Goal: Task Accomplishment & Management: Manage account settings

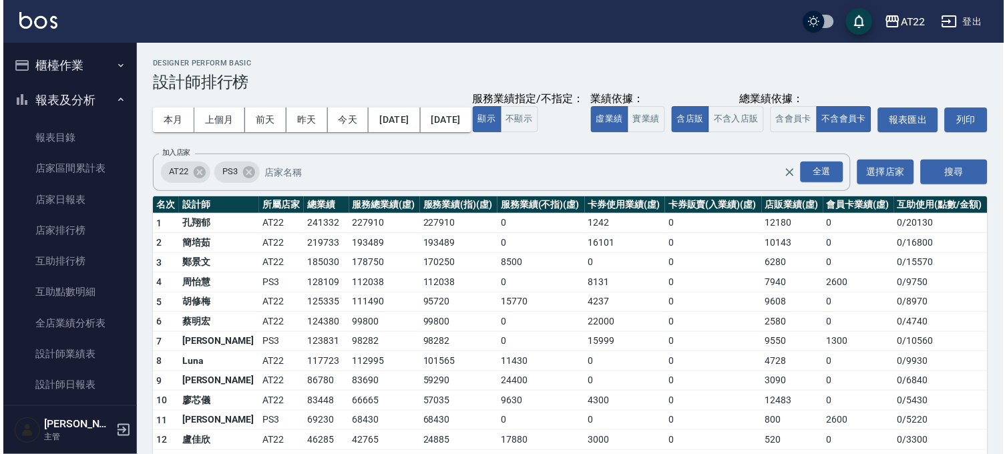
scroll to position [148, 0]
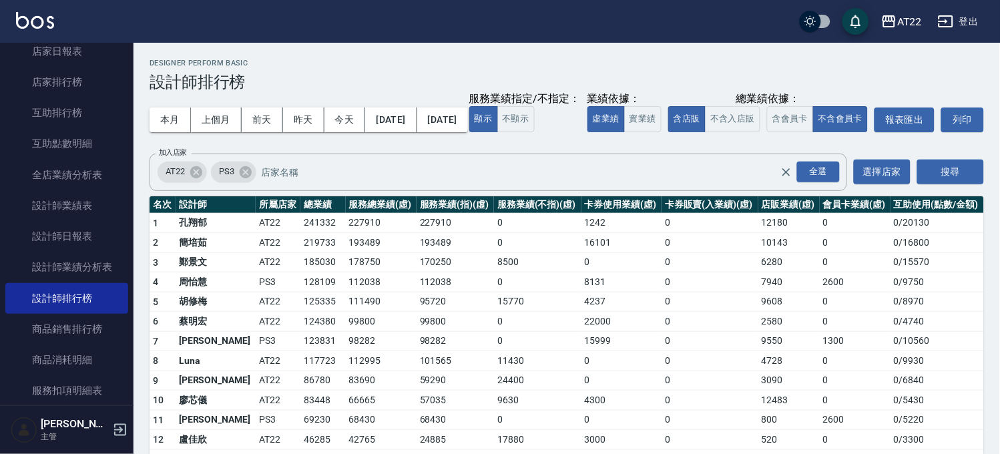
click at [970, 19] on button "登出" at bounding box center [958, 21] width 51 height 25
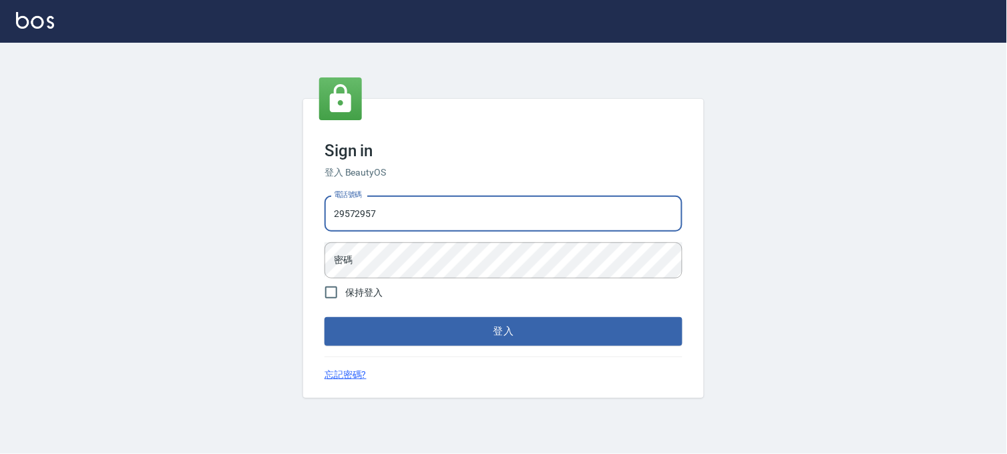
type input "29572957"
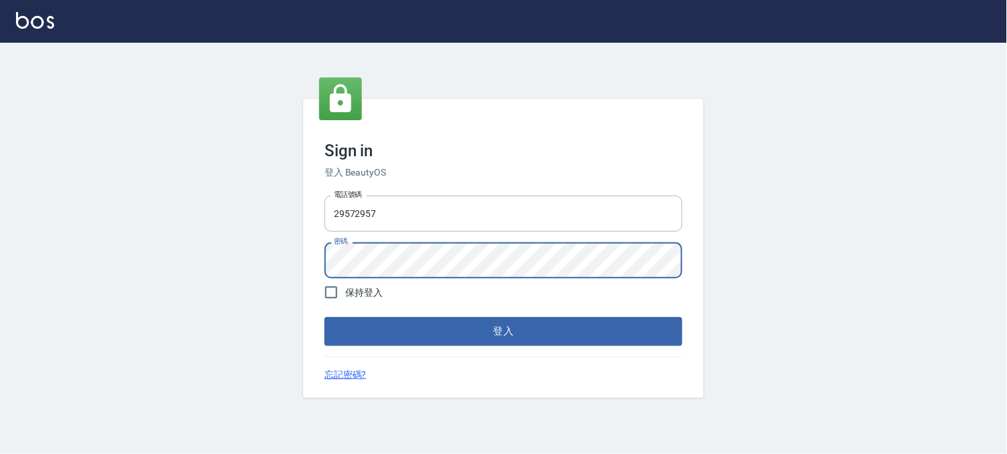
click at [325, 317] on button "登入" at bounding box center [504, 331] width 358 height 28
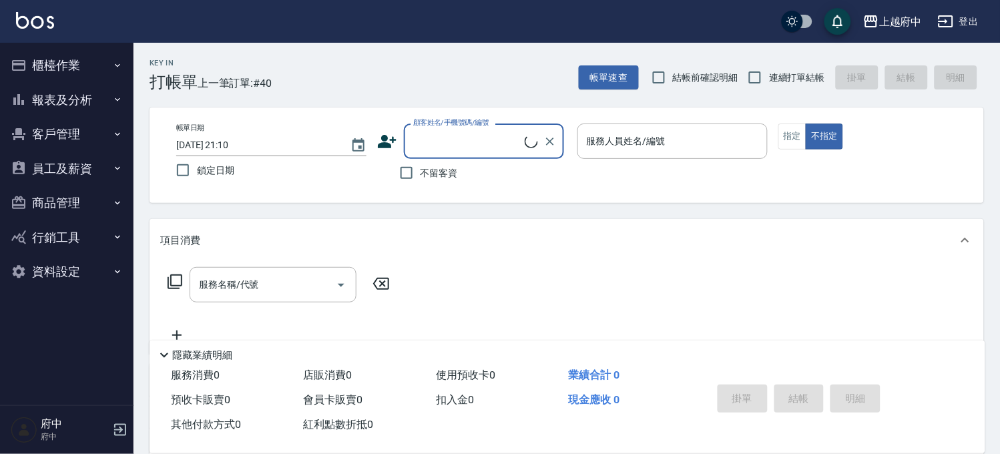
click at [69, 101] on button "報表及分析" at bounding box center [66, 100] width 123 height 35
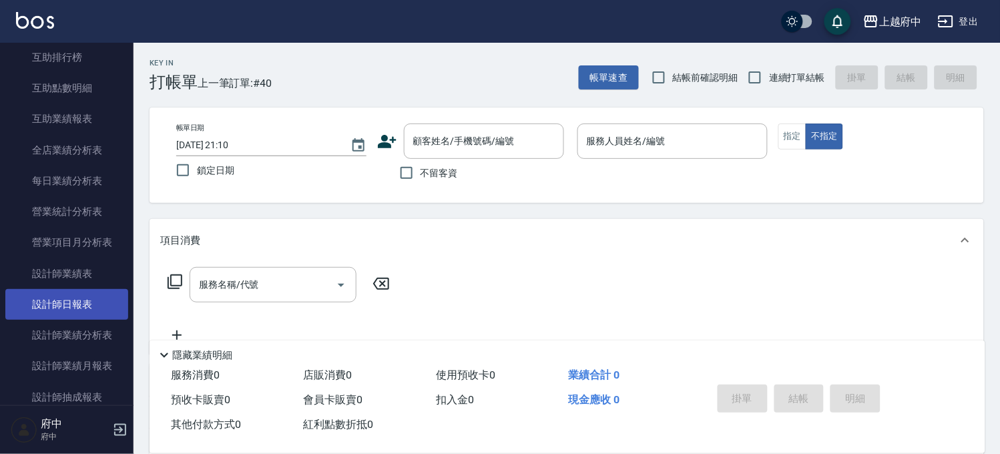
scroll to position [445, 0]
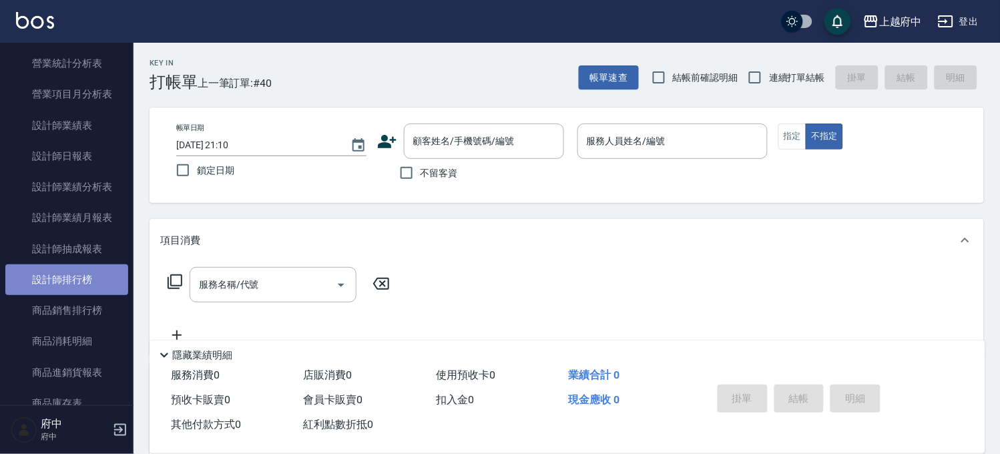
click at [89, 272] on link "設計師排行榜" at bounding box center [66, 279] width 123 height 31
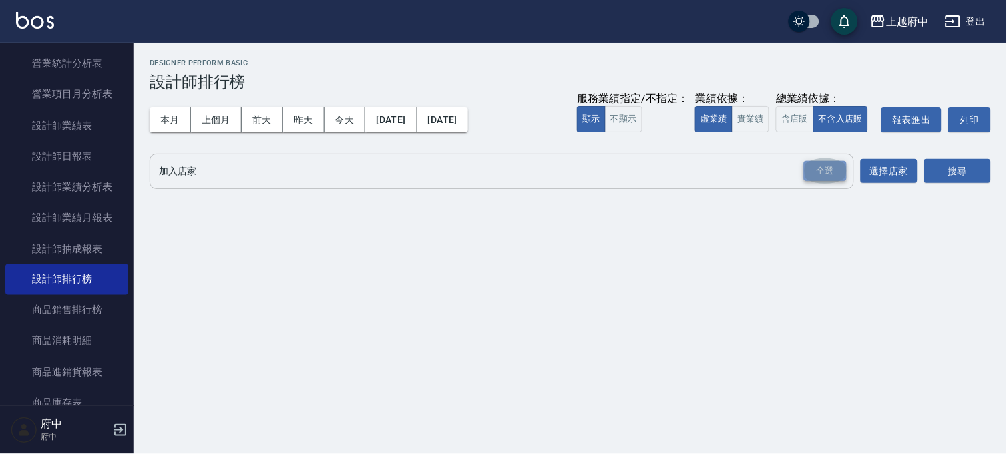
click at [808, 161] on div "全選" at bounding box center [825, 171] width 43 height 21
click at [972, 177] on button "搜尋" at bounding box center [957, 172] width 67 height 25
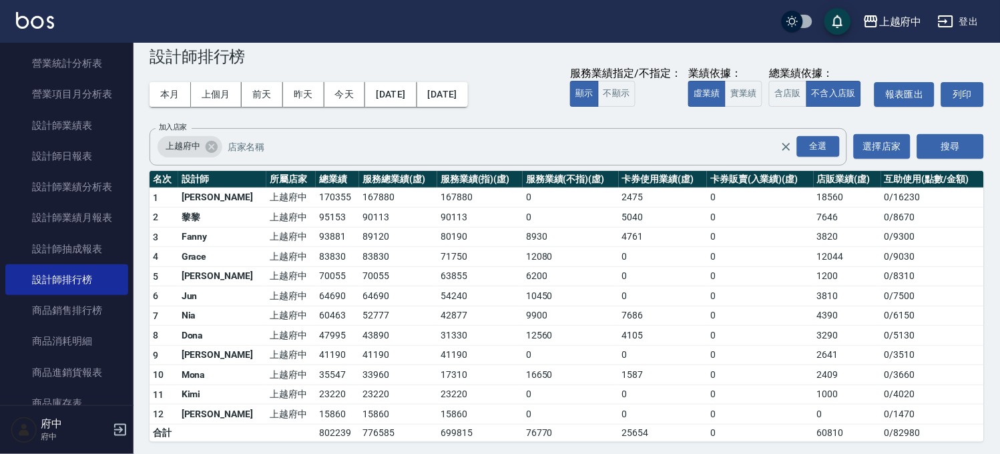
scroll to position [29, 0]
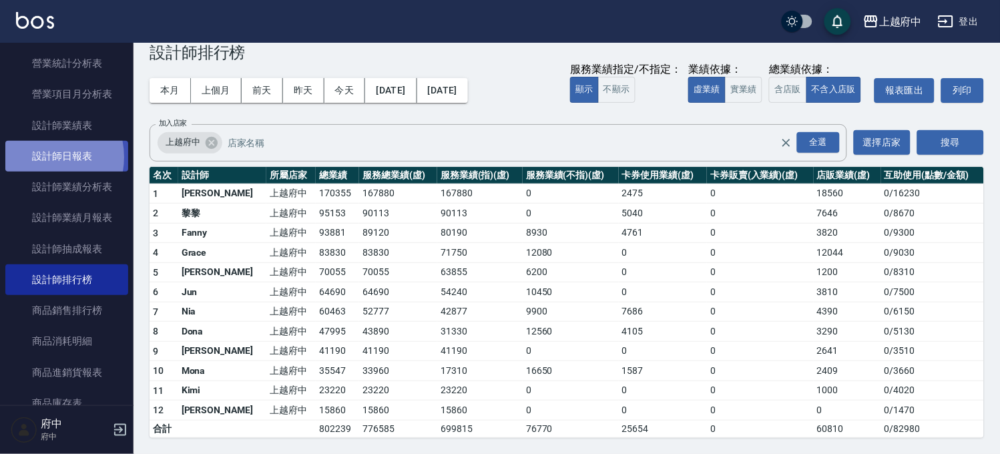
click at [36, 157] on link "設計師日報表" at bounding box center [66, 156] width 123 height 31
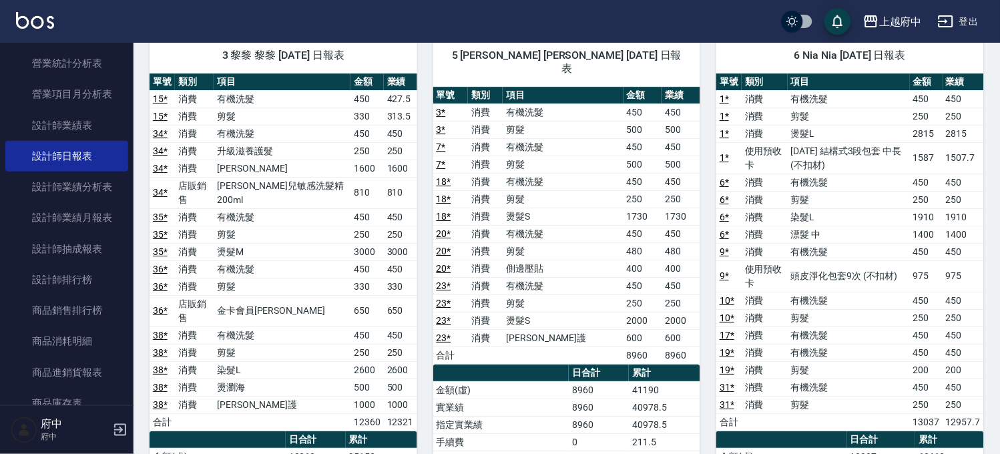
scroll to position [964, 0]
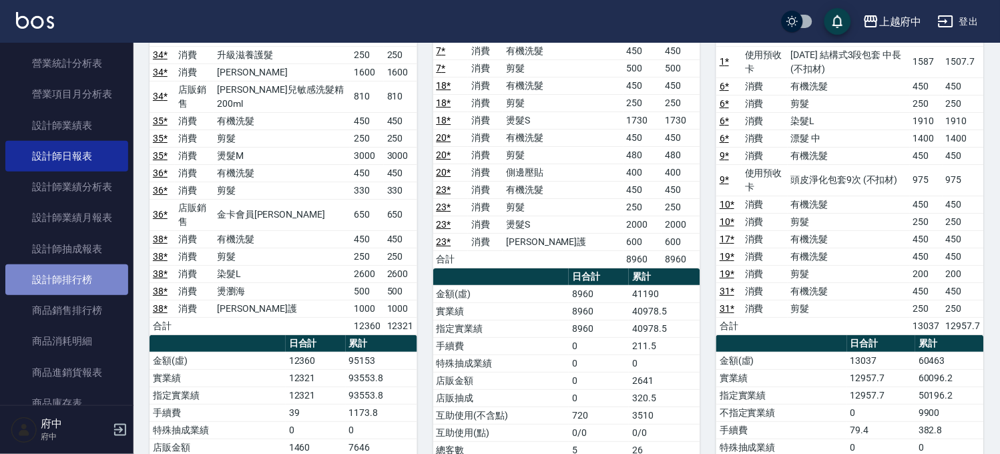
click at [85, 284] on link "設計師排行榜" at bounding box center [66, 279] width 123 height 31
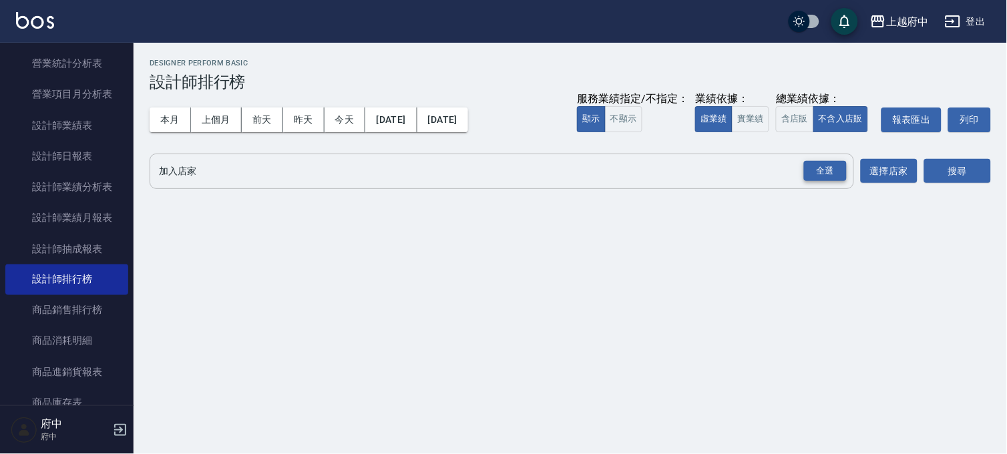
click at [823, 165] on div "全選" at bounding box center [825, 171] width 43 height 21
click at [950, 166] on button "搜尋" at bounding box center [957, 172] width 67 height 25
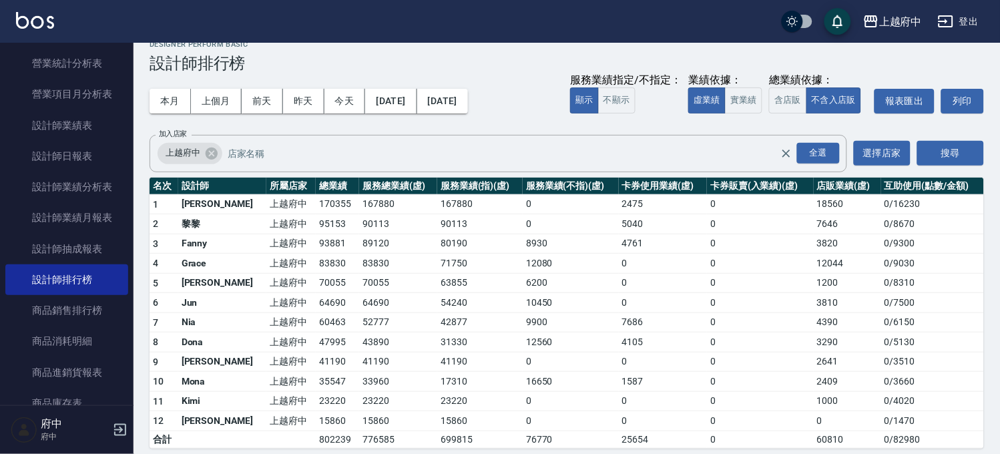
scroll to position [29, 0]
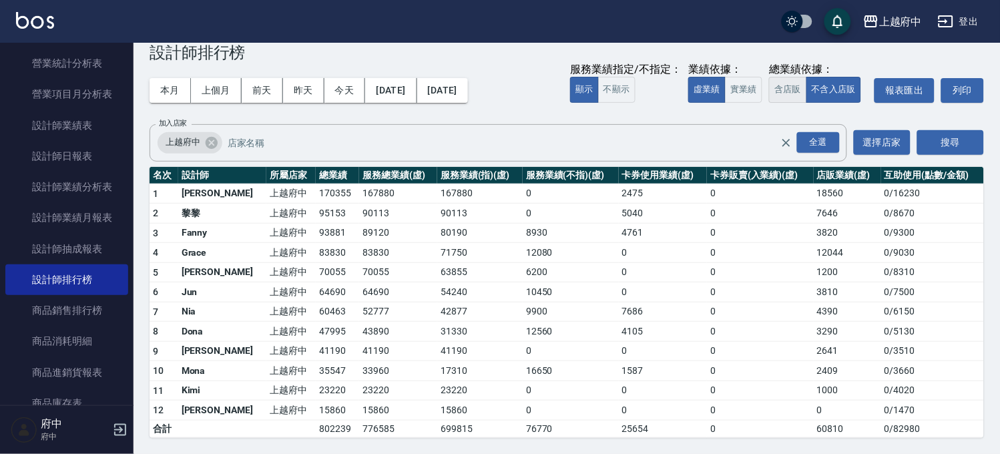
click at [795, 94] on button "含店販" at bounding box center [787, 90] width 37 height 26
click at [976, 23] on button "登出" at bounding box center [958, 21] width 51 height 25
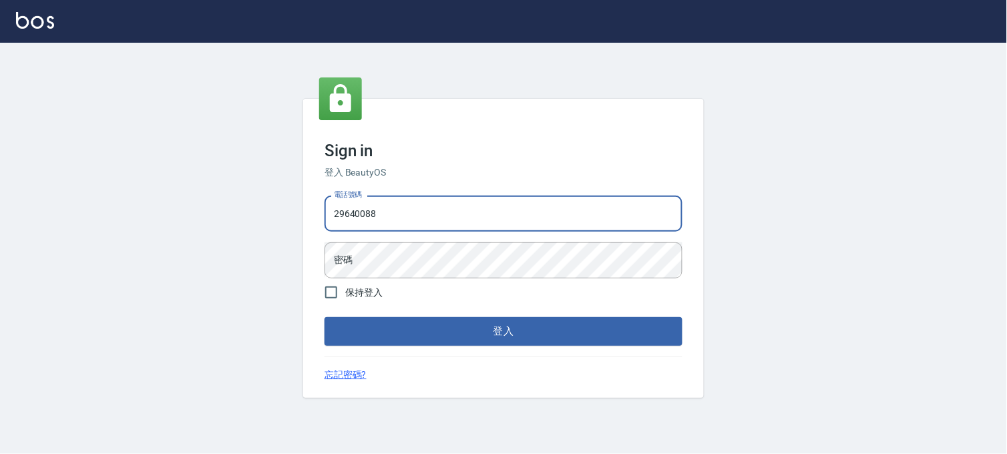
type input "29640088"
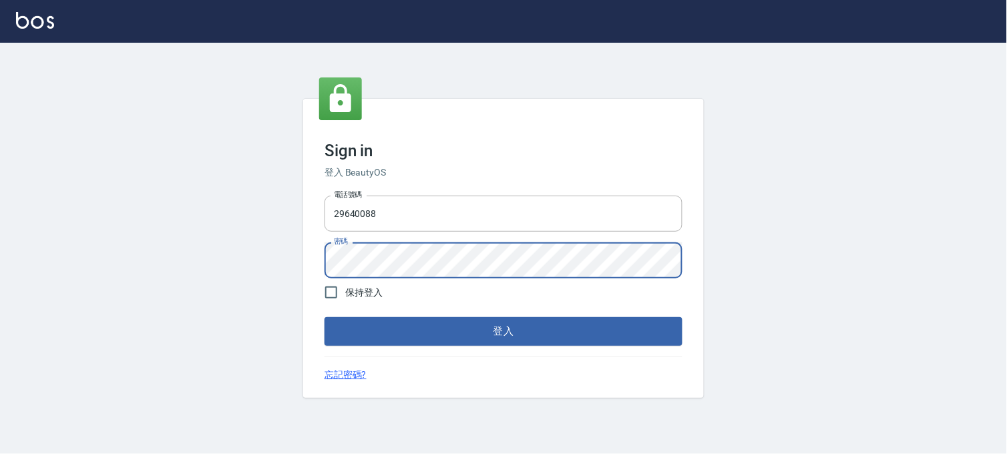
click at [325, 317] on button "登入" at bounding box center [504, 331] width 358 height 28
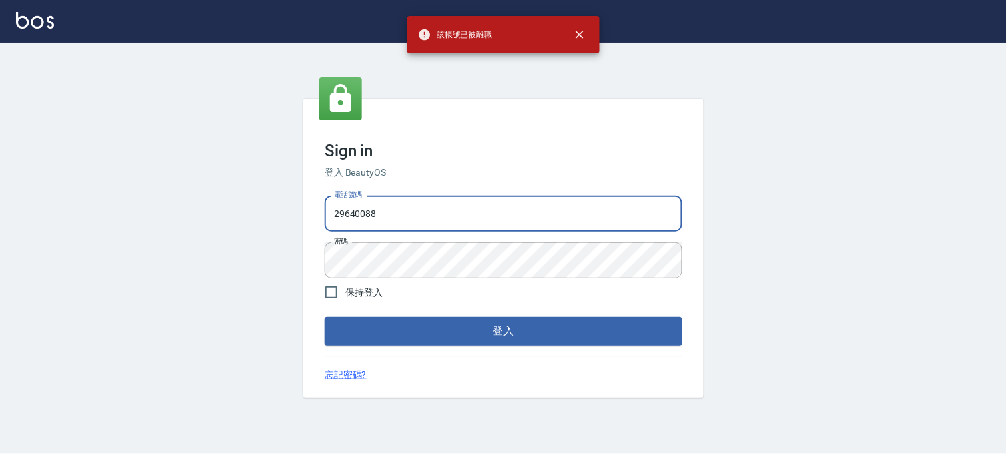
click at [464, 217] on input "29640088" at bounding box center [504, 214] width 358 height 36
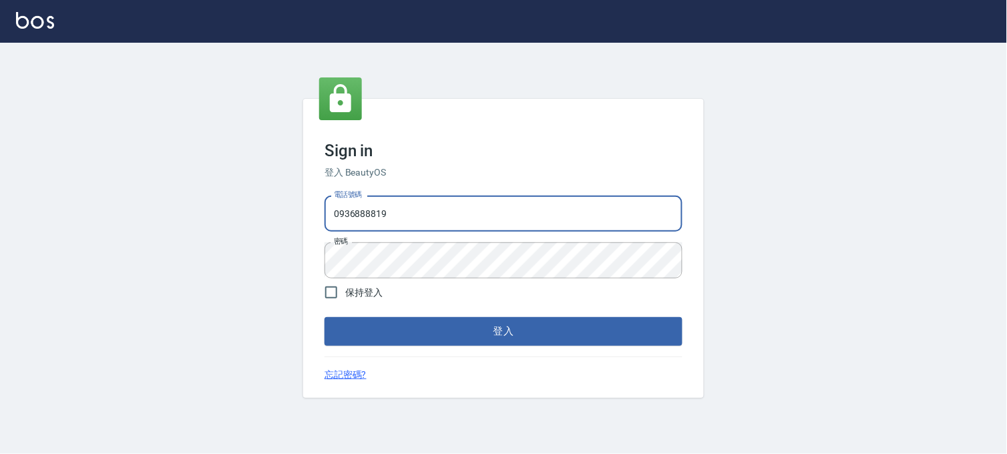
type input "0936888819"
click at [325, 317] on button "登入" at bounding box center [504, 331] width 358 height 28
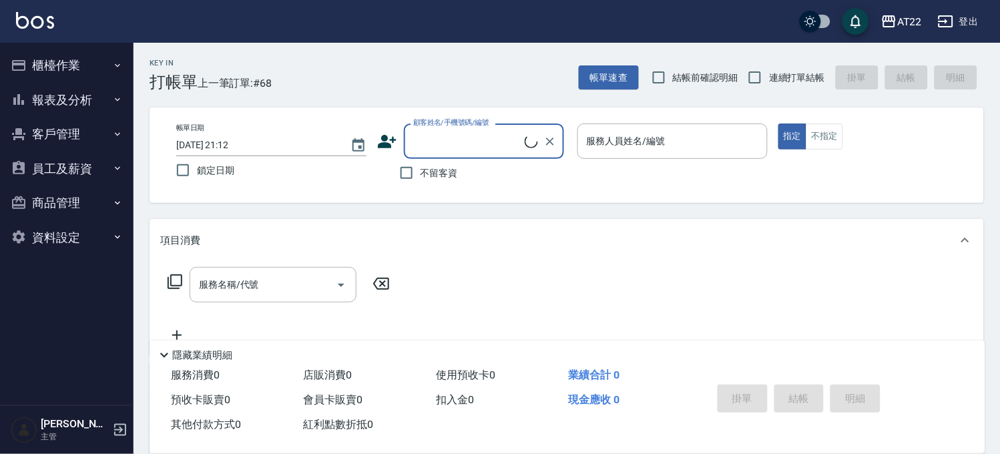
click at [71, 100] on button "報表及分析" at bounding box center [66, 100] width 123 height 35
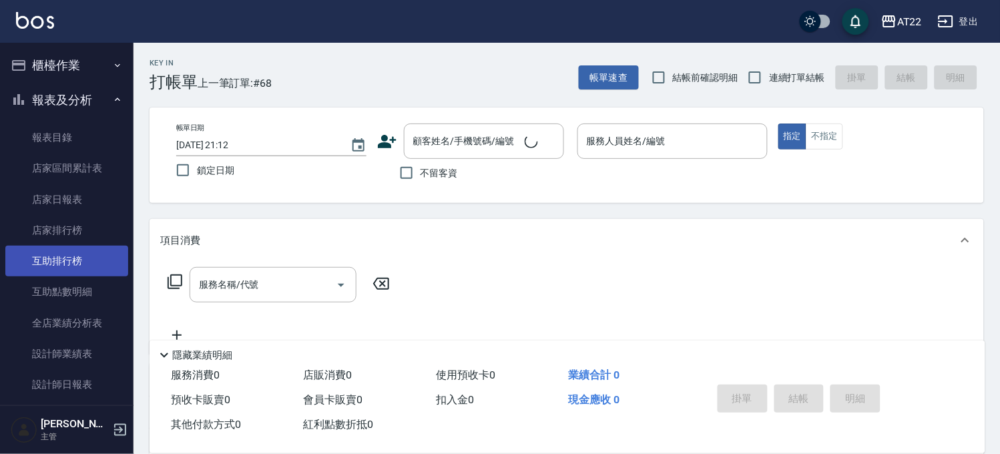
scroll to position [222, 0]
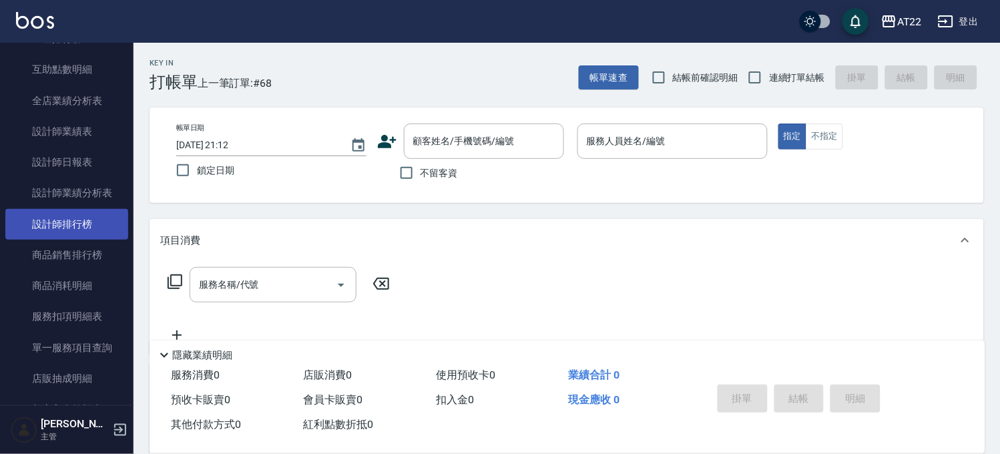
click at [110, 222] on link "設計師排行榜" at bounding box center [66, 224] width 123 height 31
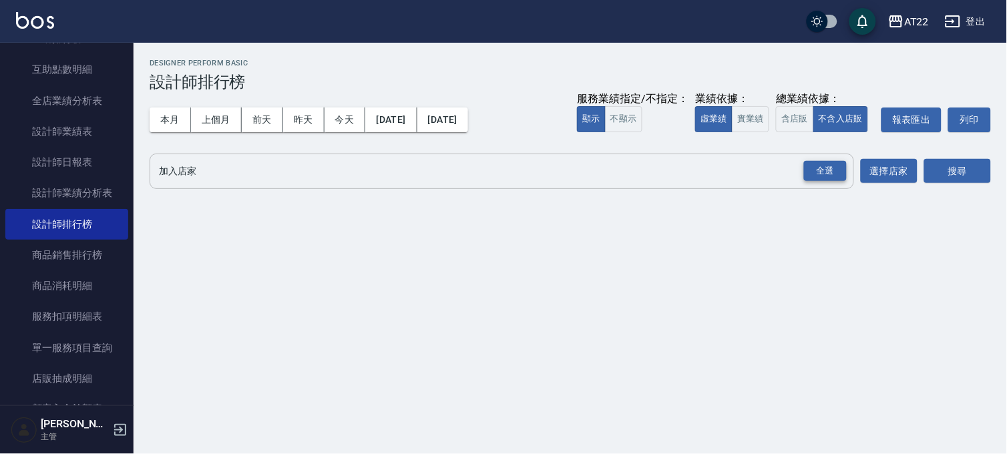
click at [825, 167] on div "全選" at bounding box center [825, 171] width 43 height 21
click at [798, 122] on button "含店販" at bounding box center [794, 119] width 37 height 26
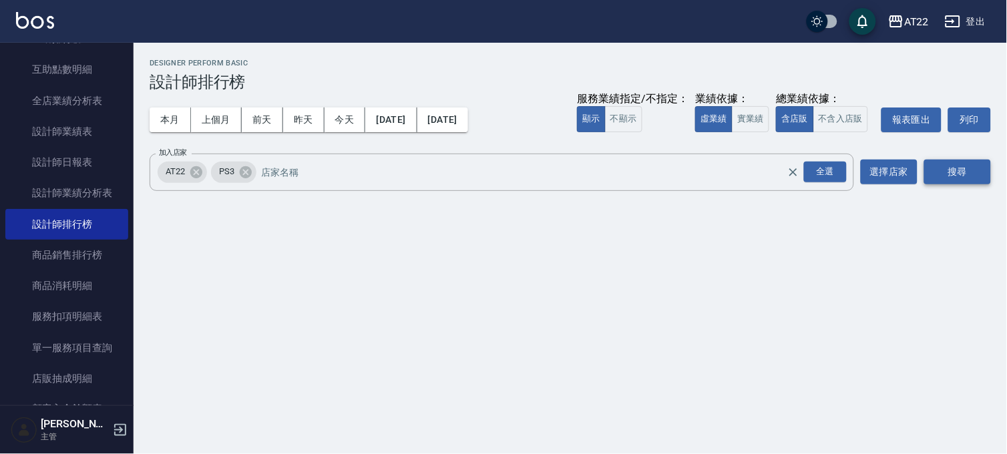
click at [962, 167] on button "搜尋" at bounding box center [957, 172] width 67 height 25
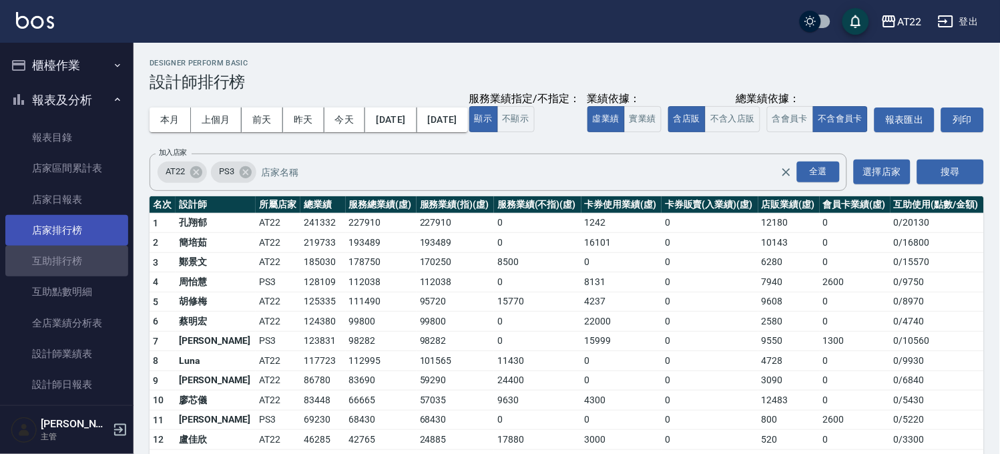
drag, startPoint x: 70, startPoint y: 248, endPoint x: 71, endPoint y: 238, distance: 10.8
click at [70, 248] on link "互助排行榜" at bounding box center [66, 261] width 123 height 31
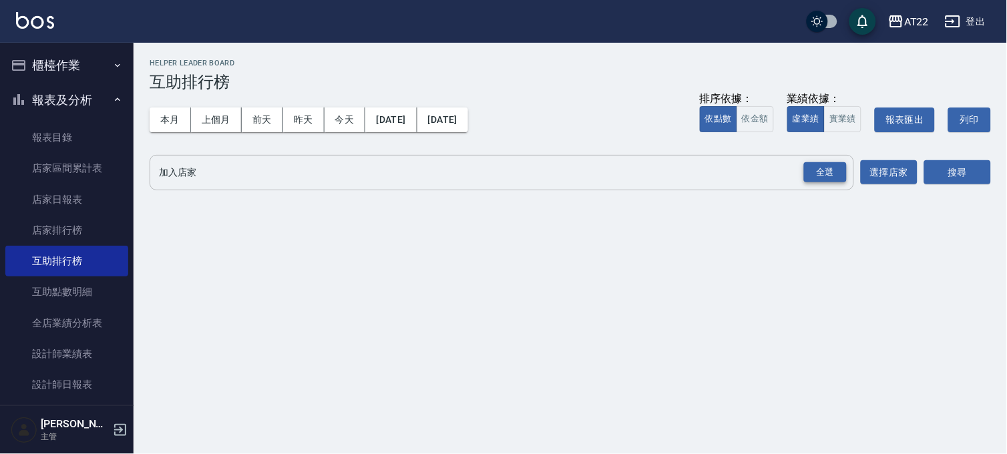
click at [843, 163] on div "全選" at bounding box center [825, 172] width 43 height 21
click at [960, 164] on button "搜尋" at bounding box center [957, 173] width 67 height 25
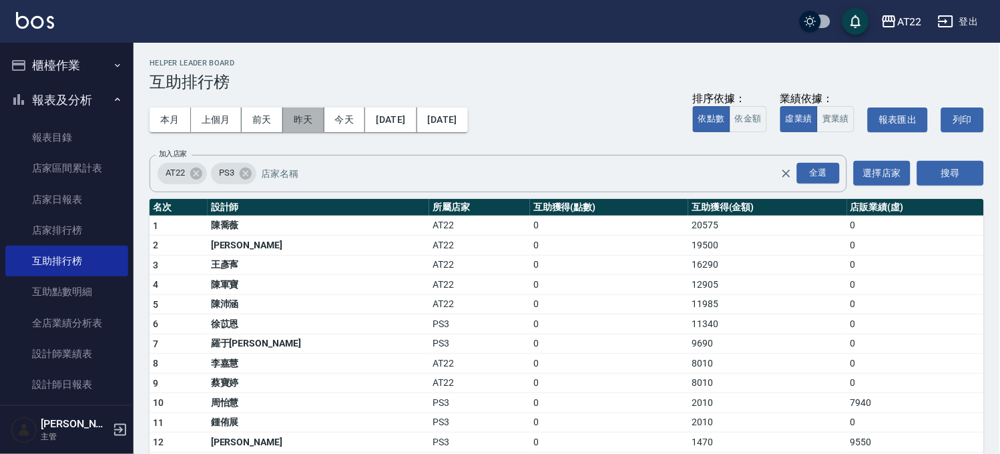
click at [312, 114] on button "昨天" at bounding box center [303, 120] width 41 height 25
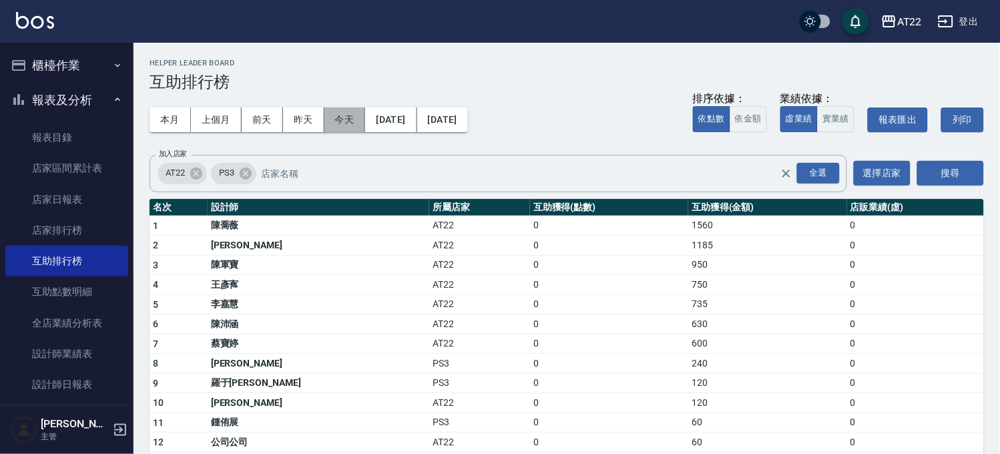
click at [330, 109] on button "今天" at bounding box center [345, 120] width 41 height 25
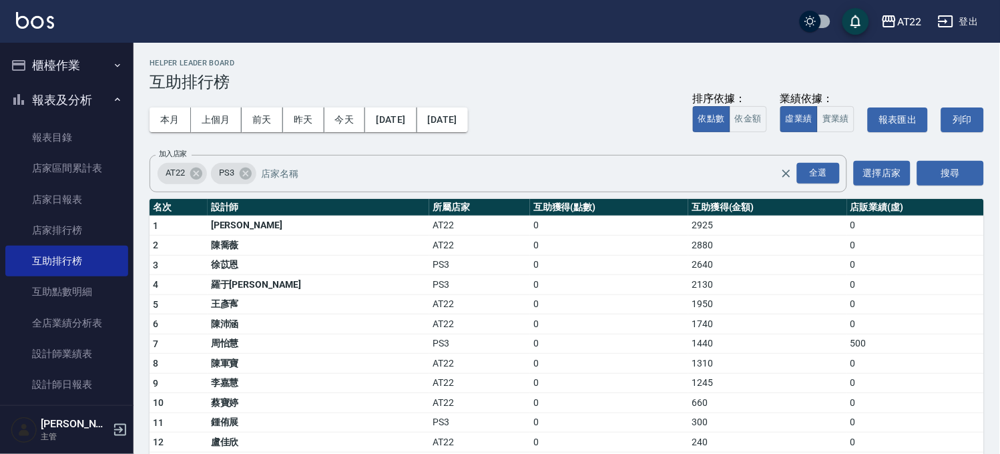
click at [93, 81] on button "櫃檯作業" at bounding box center [66, 65] width 123 height 35
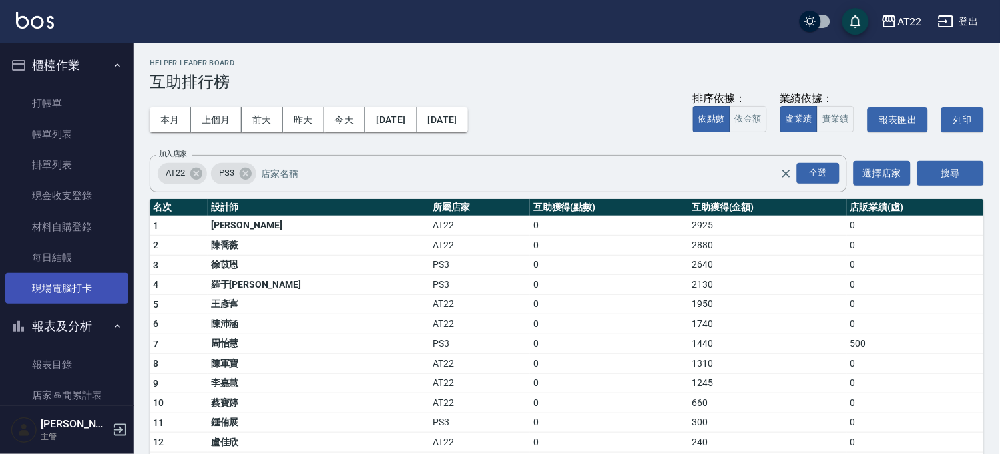
click at [37, 289] on link "現場電腦打卡" at bounding box center [66, 288] width 123 height 31
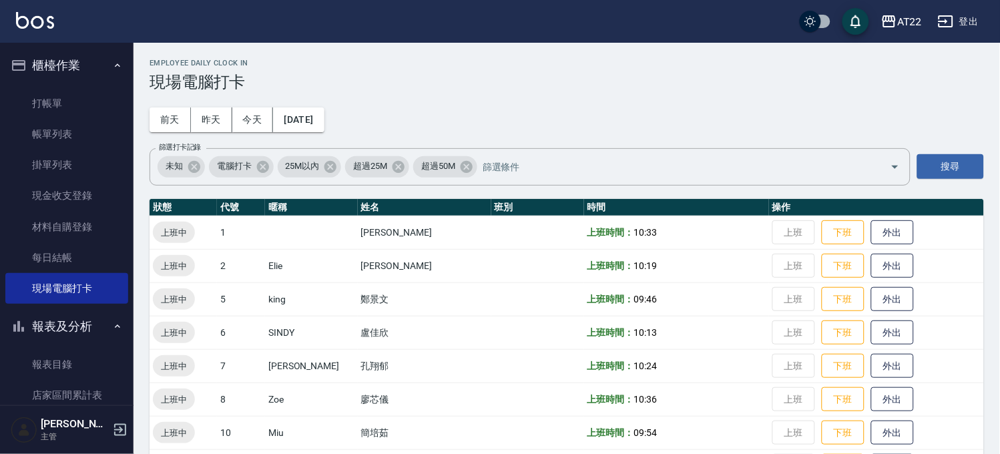
click at [42, 316] on button "報表及分析" at bounding box center [66, 326] width 123 height 35
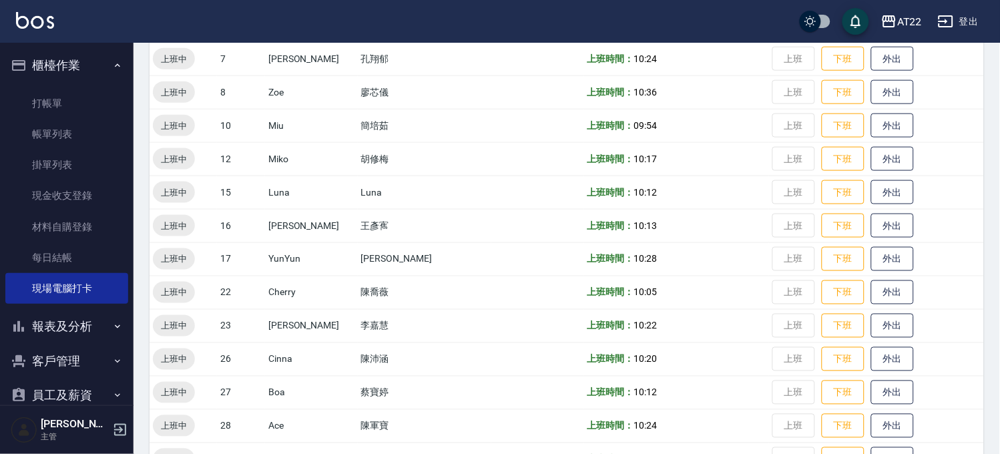
scroll to position [371, 0]
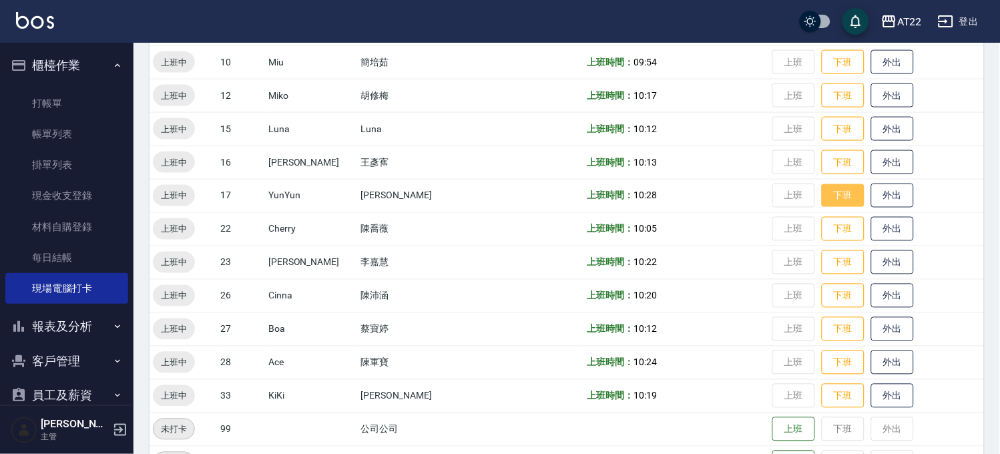
click at [822, 190] on button "下班" at bounding box center [843, 195] width 43 height 23
click at [822, 152] on button "下班" at bounding box center [843, 162] width 43 height 23
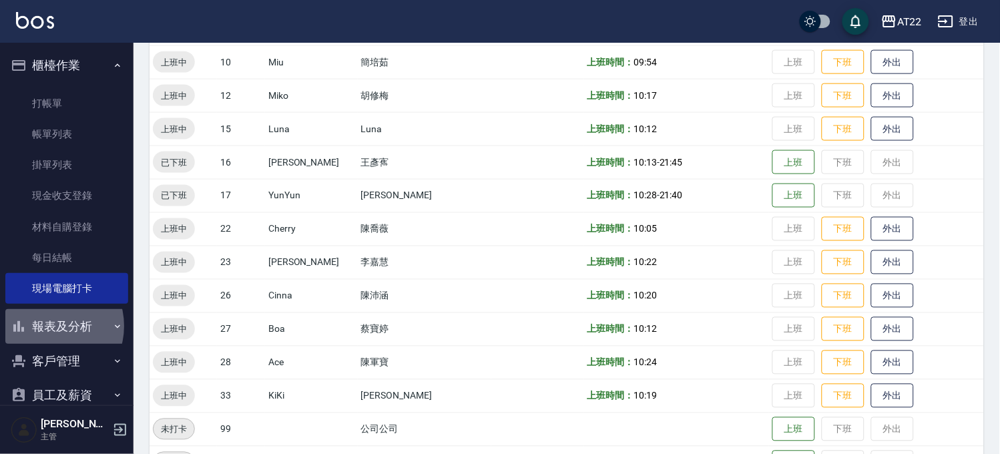
click at [50, 326] on button "報表及分析" at bounding box center [66, 326] width 123 height 35
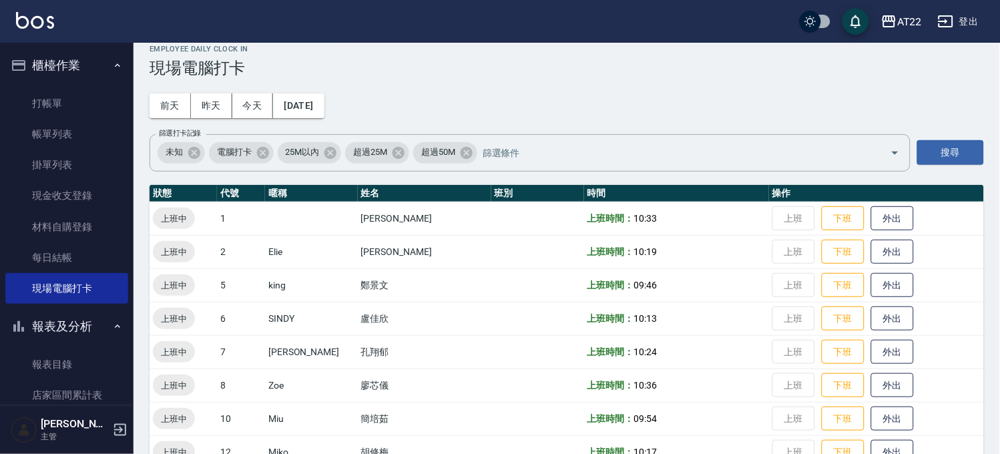
scroll to position [0, 0]
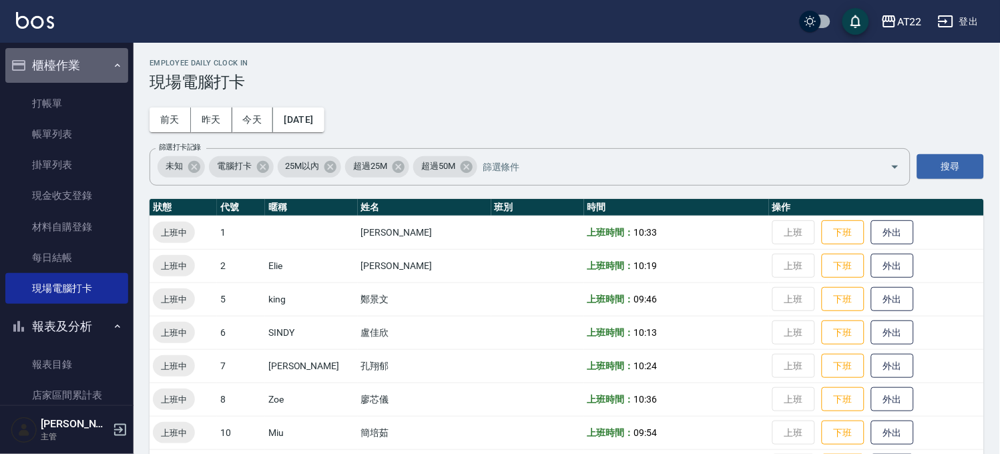
click at [92, 65] on button "櫃檯作業" at bounding box center [66, 65] width 123 height 35
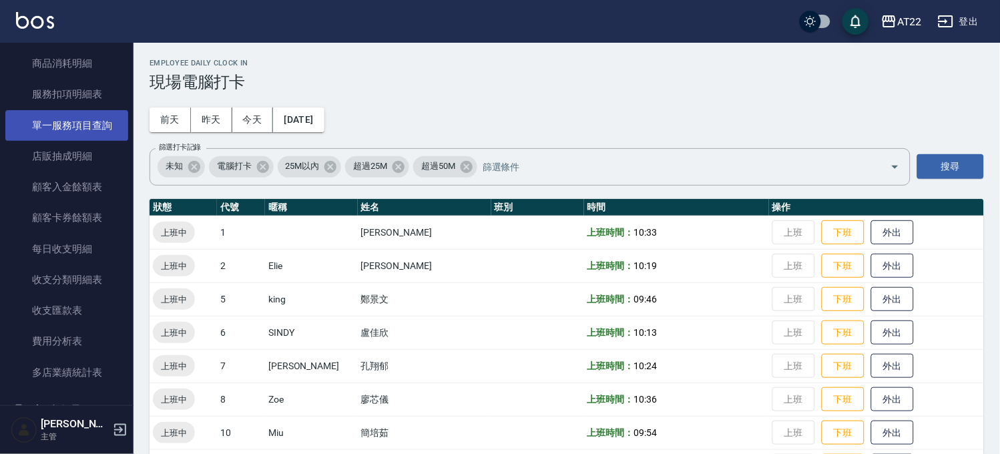
scroll to position [222, 0]
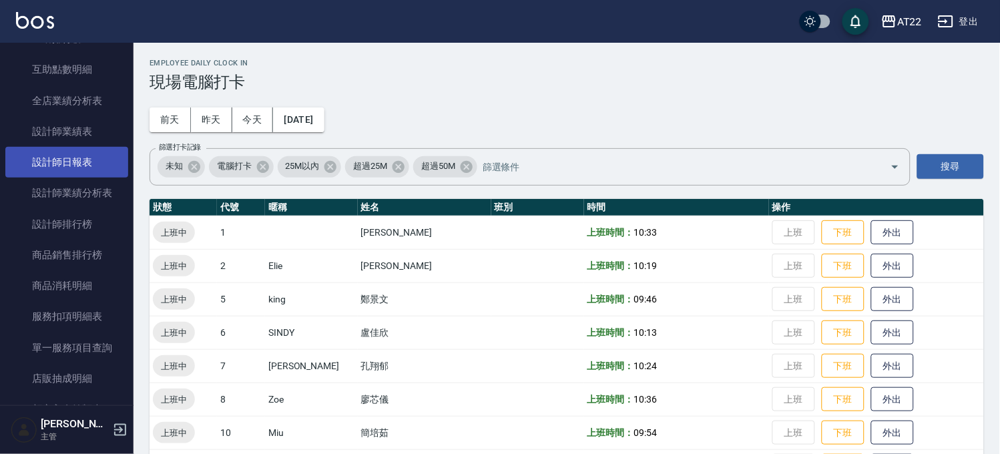
click at [96, 169] on link "設計師日報表" at bounding box center [66, 162] width 123 height 31
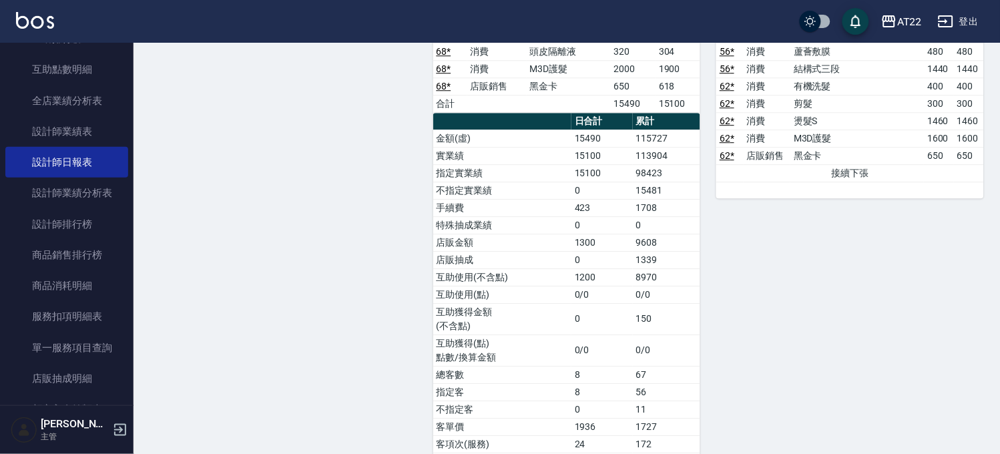
scroll to position [2893, 0]
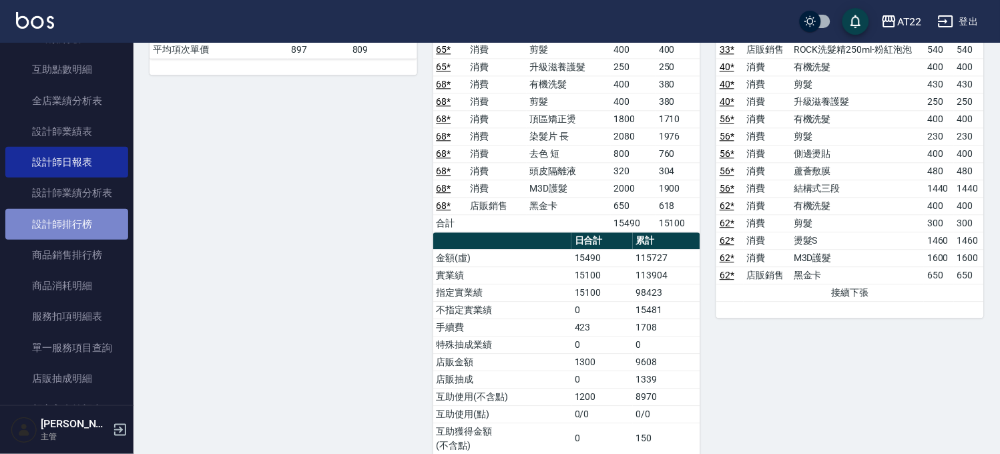
click at [114, 214] on link "設計師排行榜" at bounding box center [66, 224] width 123 height 31
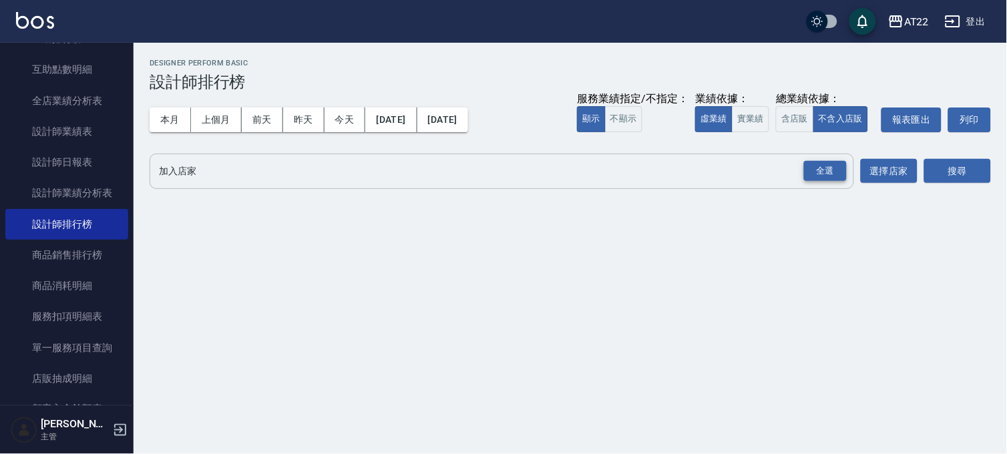
click at [843, 176] on div "全選" at bounding box center [825, 171] width 43 height 21
click at [972, 182] on button "搜尋" at bounding box center [957, 172] width 67 height 25
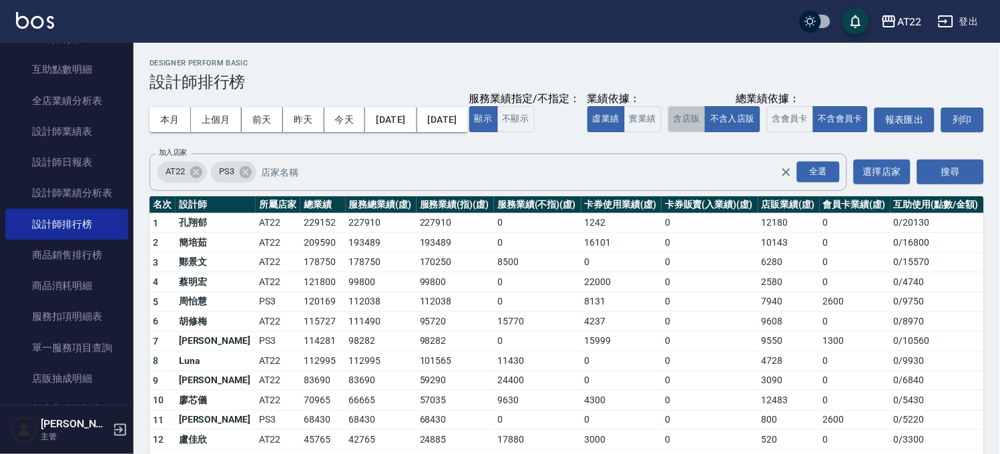
click at [668, 132] on button "含店販" at bounding box center [686, 119] width 37 height 26
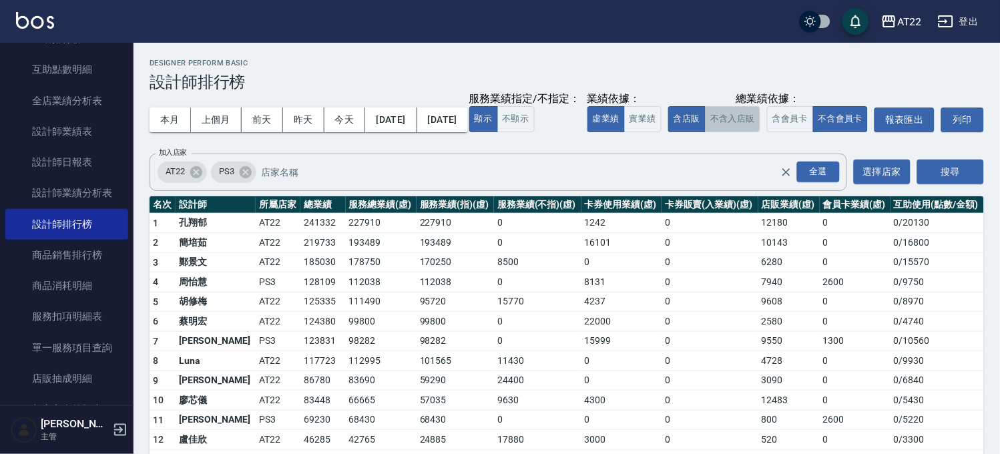
click at [705, 132] on button "不含入店販" at bounding box center [732, 119] width 55 height 26
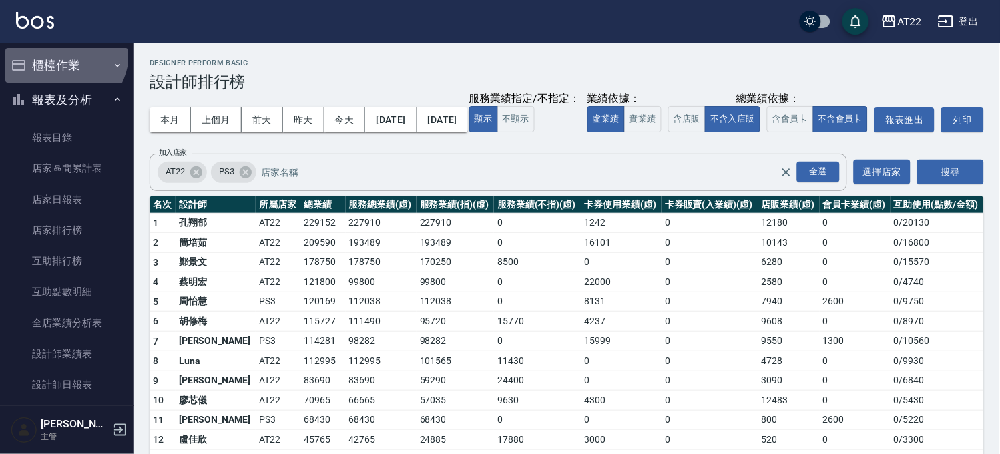
click at [63, 54] on button "櫃檯作業" at bounding box center [66, 65] width 123 height 35
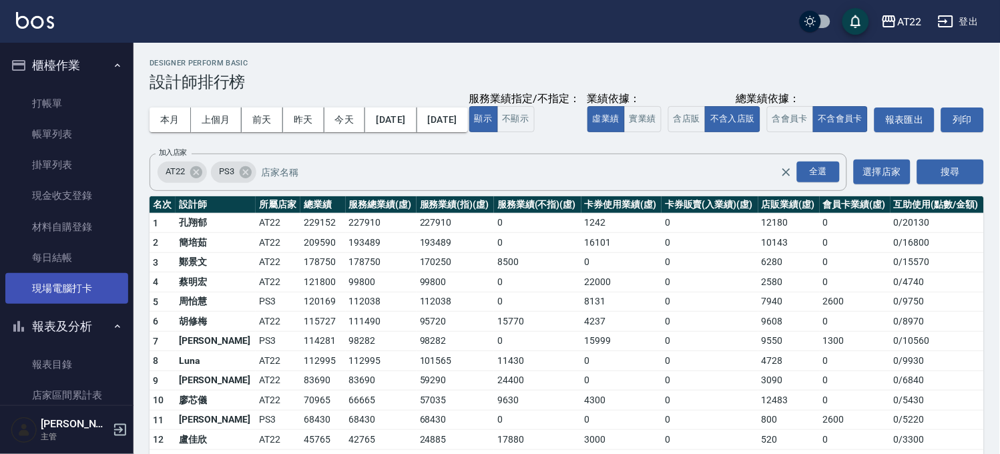
click at [108, 288] on link "現場電腦打卡" at bounding box center [66, 288] width 123 height 31
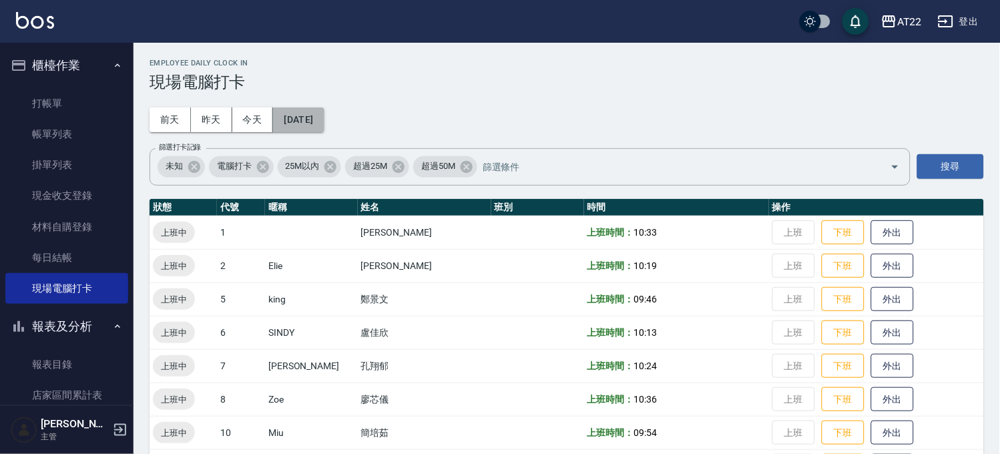
click at [296, 110] on button "[DATE]" at bounding box center [298, 120] width 51 height 25
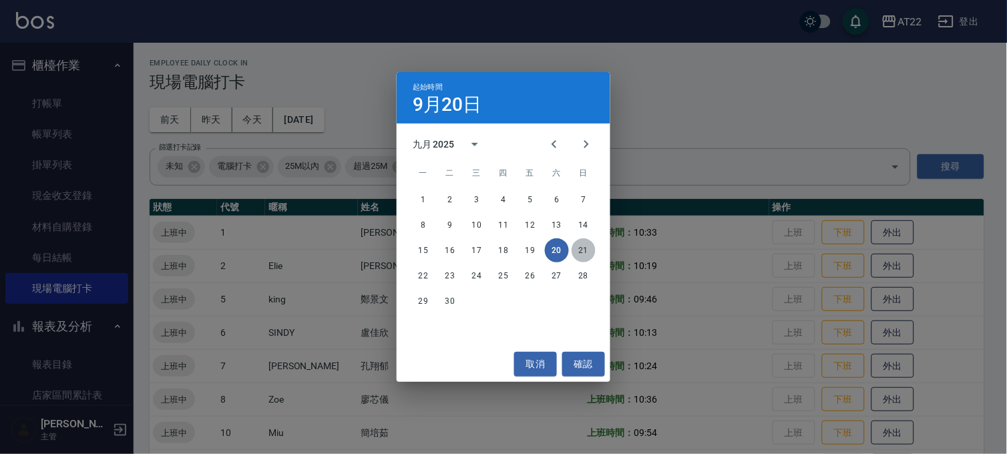
click at [582, 250] on button "21" at bounding box center [584, 250] width 24 height 24
